Goal: Task Accomplishment & Management: Complete application form

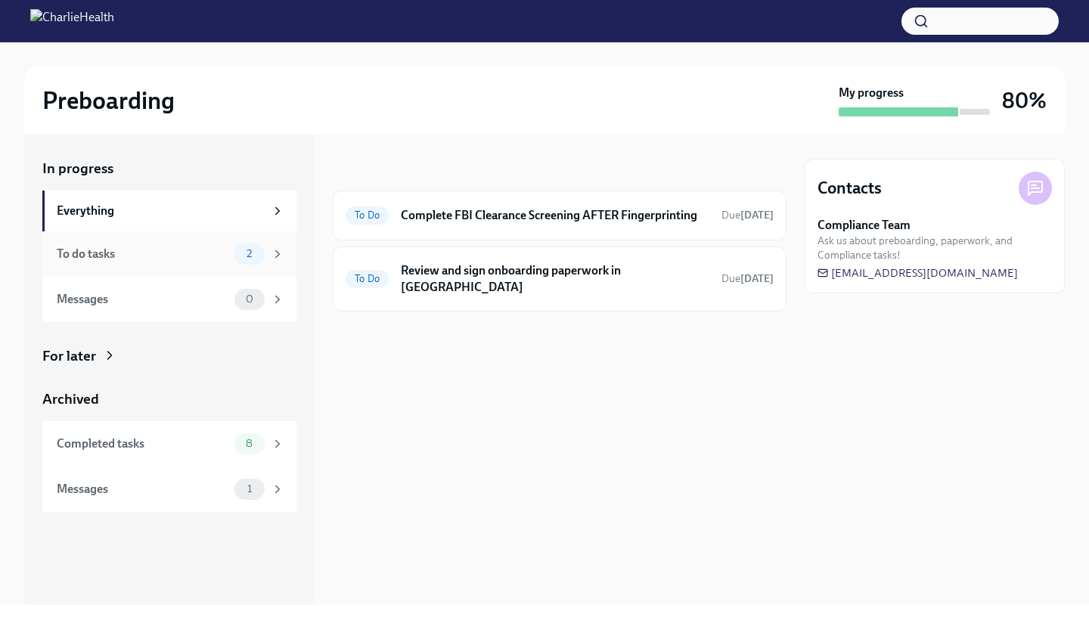
click at [274, 250] on icon at bounding box center [278, 254] width 14 height 14
click at [269, 253] on div "2" at bounding box center [260, 254] width 50 height 21
click at [462, 221] on h6 "Complete FBI Clearance Screening AFTER Fingerprinting" at bounding box center [555, 215] width 309 height 17
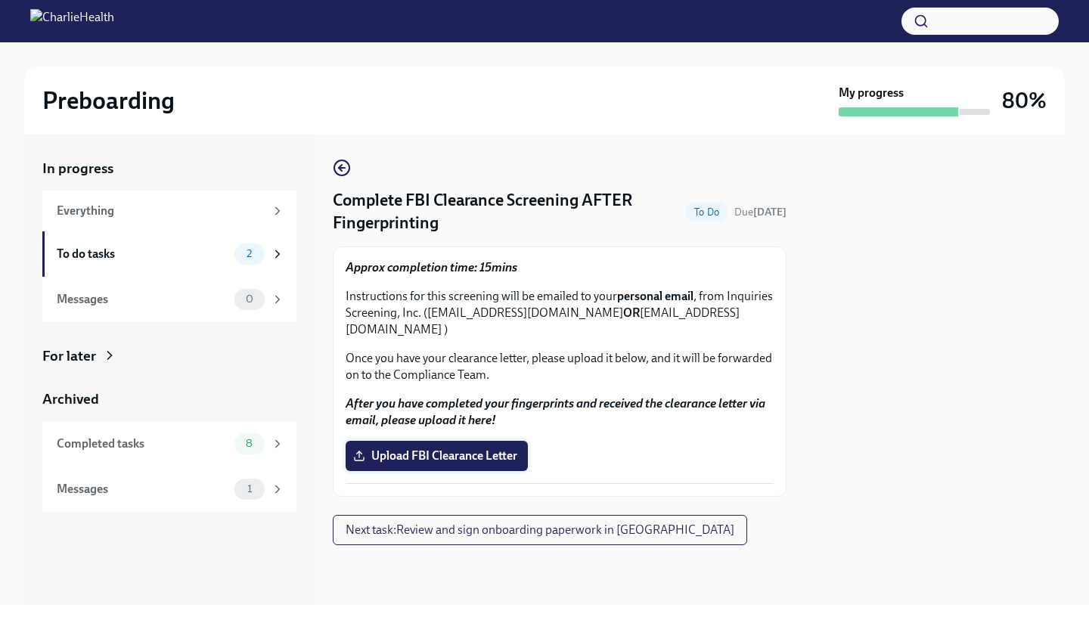
click at [449, 449] on span "Upload FBI Clearance Letter" at bounding box center [436, 456] width 161 height 15
click at [0, 0] on input "Upload FBI Clearance Letter" at bounding box center [0, 0] width 0 height 0
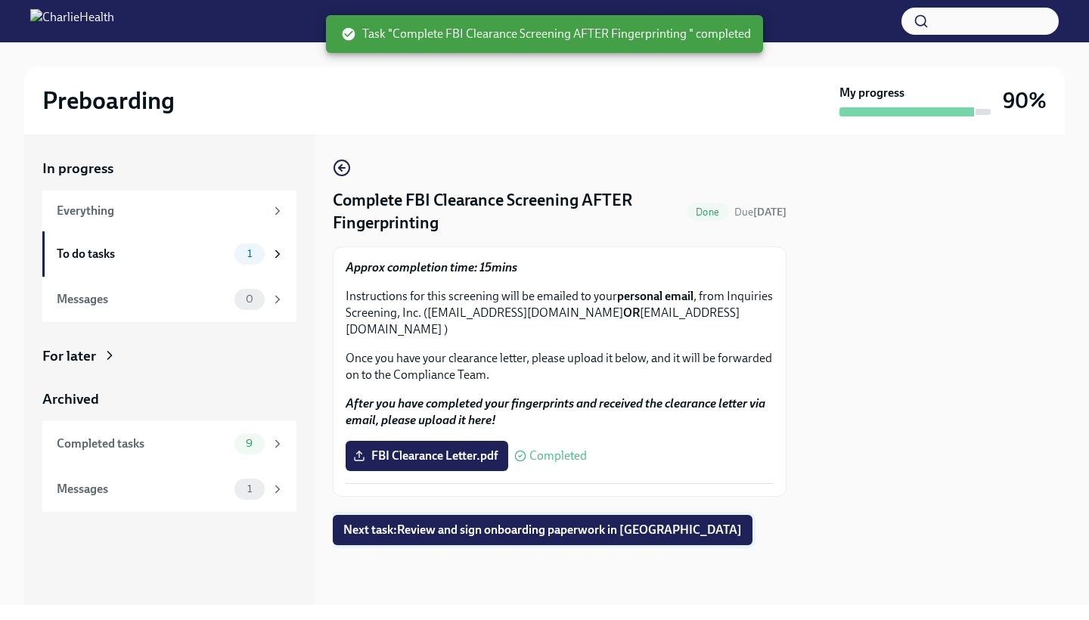
click at [530, 523] on span "Next task : Review and sign onboarding paperwork in [GEOGRAPHIC_DATA]" at bounding box center [542, 530] width 399 height 15
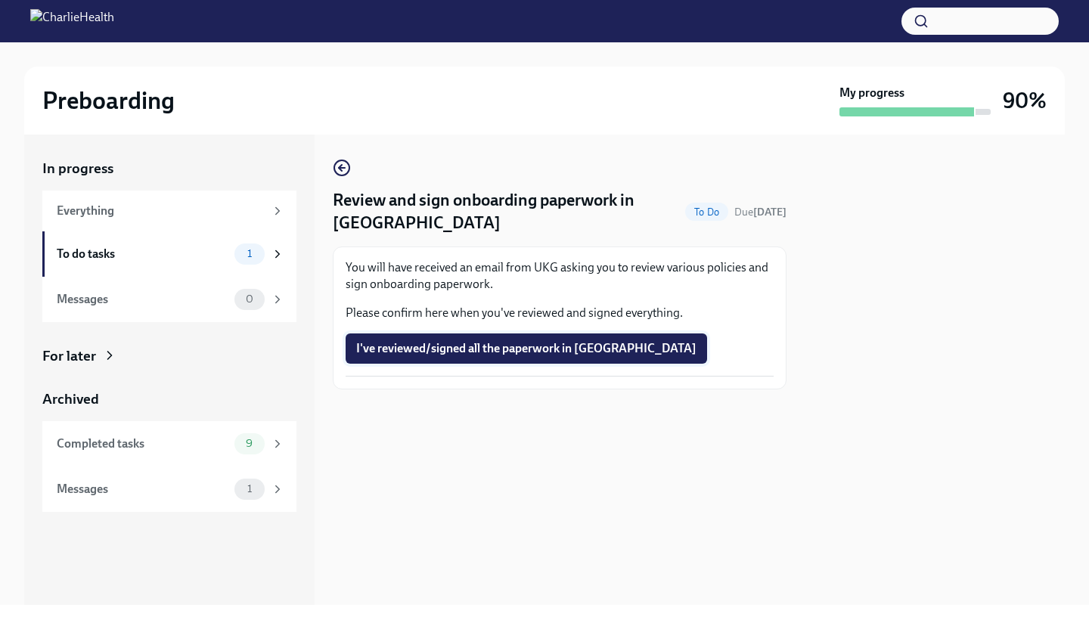
click at [502, 347] on span "I've reviewed/signed all the paperwork in [GEOGRAPHIC_DATA]" at bounding box center [526, 348] width 340 height 15
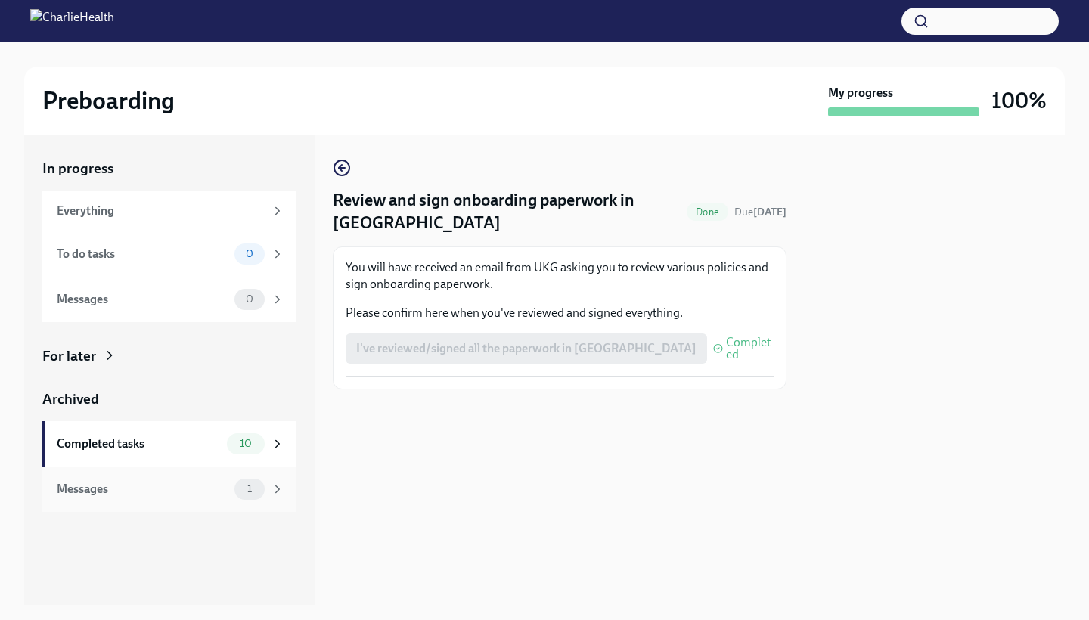
click at [269, 492] on div "1" at bounding box center [260, 489] width 50 height 21
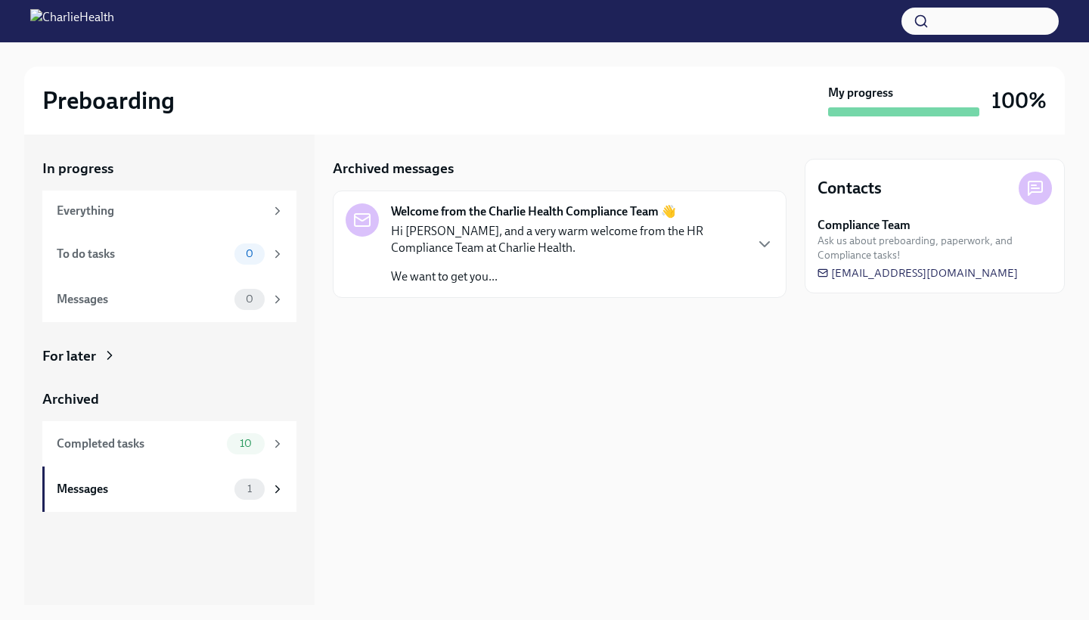
click at [493, 254] on p "Hi [PERSON_NAME], and a very warm welcome from the HR Compliance Team at Charli…" at bounding box center [567, 239] width 353 height 33
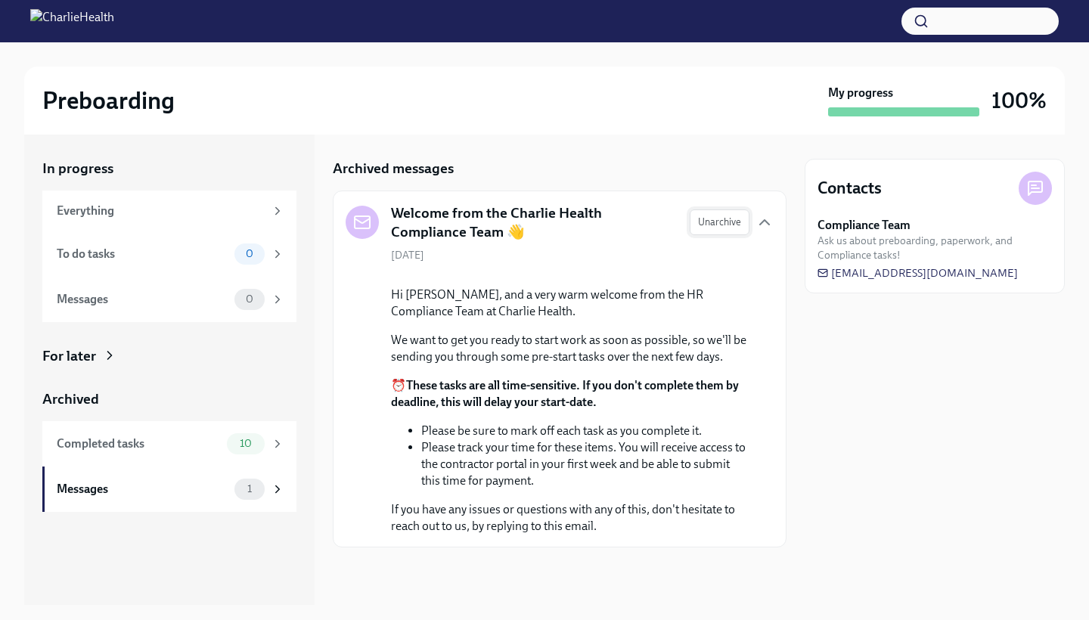
click at [720, 222] on span "Unarchive" at bounding box center [719, 222] width 43 height 15
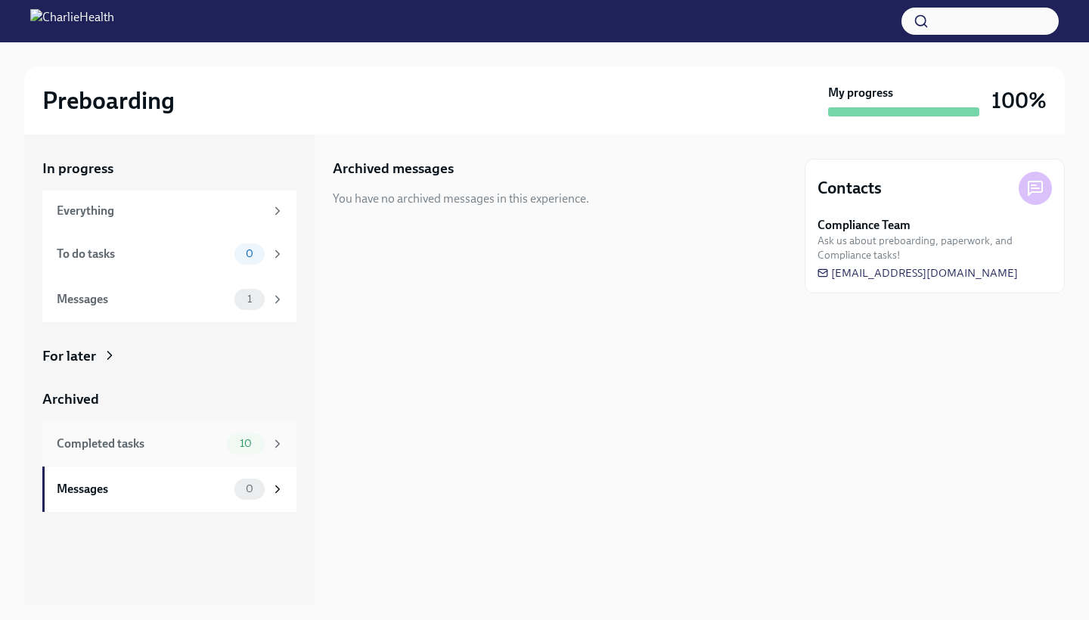
click at [276, 446] on icon at bounding box center [278, 443] width 4 height 7
